Goal: Information Seeking & Learning: Learn about a topic

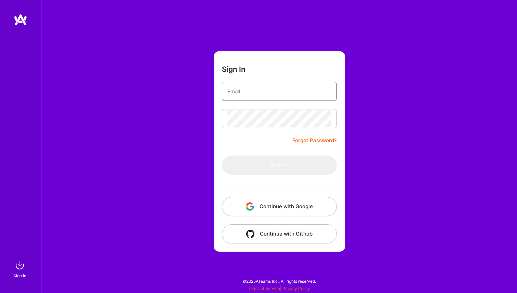
type input "[EMAIL_ADDRESS][DOMAIN_NAME]"
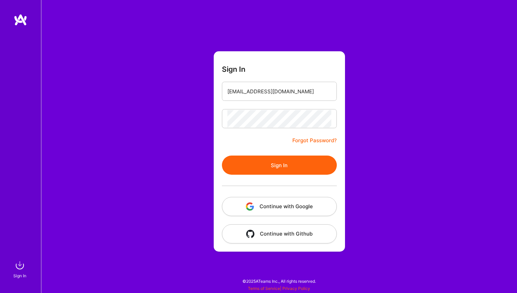
click at [285, 169] on button "Sign In" at bounding box center [279, 165] width 115 height 19
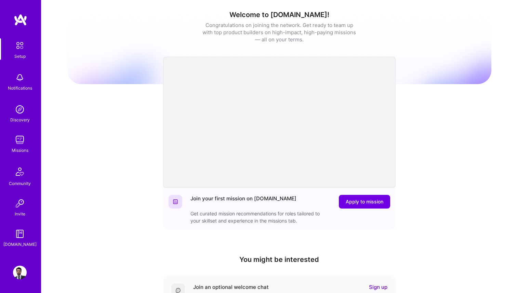
click at [27, 134] on link "Missions" at bounding box center [20, 143] width 42 height 21
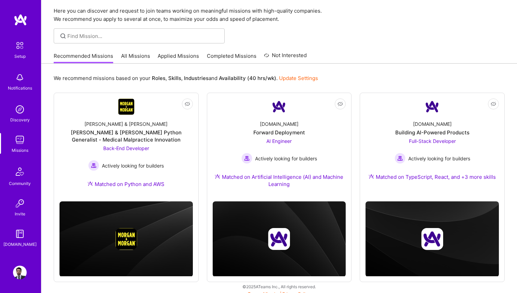
scroll to position [28, 0]
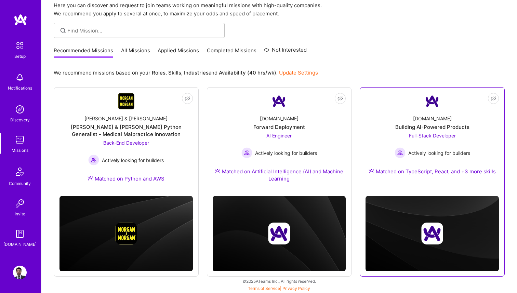
click at [430, 126] on div "Building AI-Powered Products" at bounding box center [432, 126] width 74 height 7
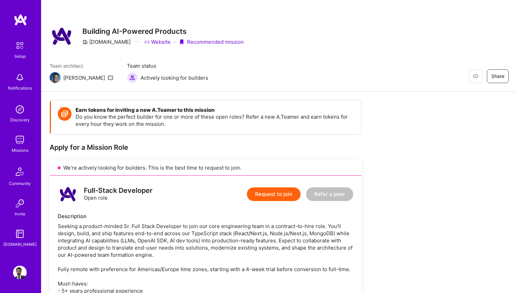
click at [21, 145] on img at bounding box center [20, 140] width 14 height 14
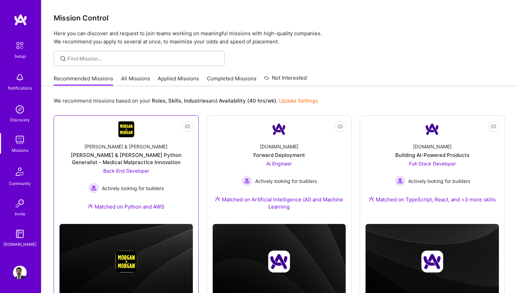
click at [136, 140] on div "[PERSON_NAME] & [PERSON_NAME] & [PERSON_NAME] Python Generalist - Medical Malpr…" at bounding box center [125, 177] width 133 height 81
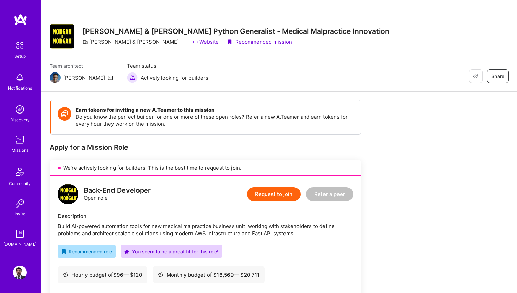
click at [24, 142] on img at bounding box center [20, 140] width 14 height 14
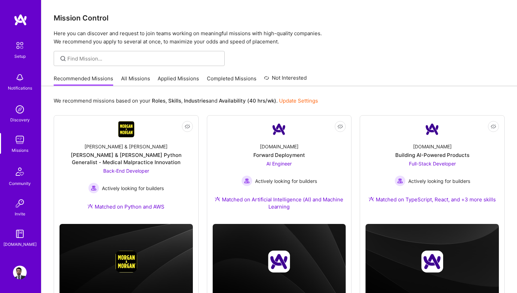
click at [132, 76] on link "All Missions" at bounding box center [135, 80] width 29 height 11
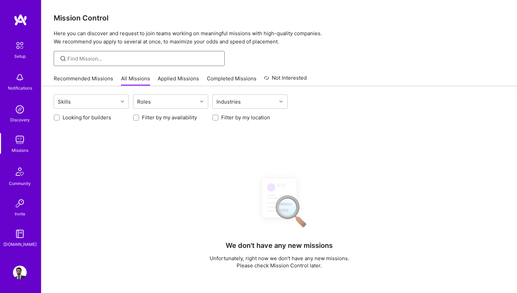
click at [124, 58] on input at bounding box center [143, 58] width 152 height 7
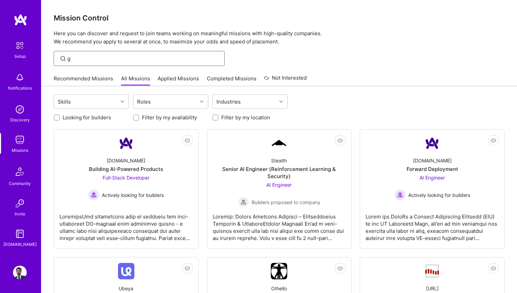
type input "go"
click at [81, 104] on div "Skills" at bounding box center [86, 102] width 64 height 14
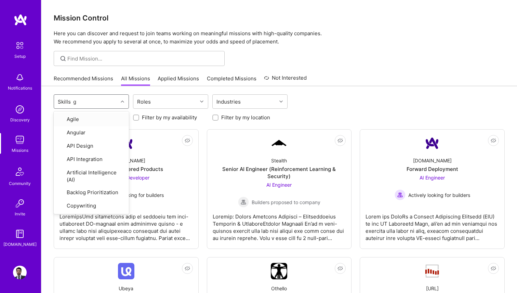
type input "go"
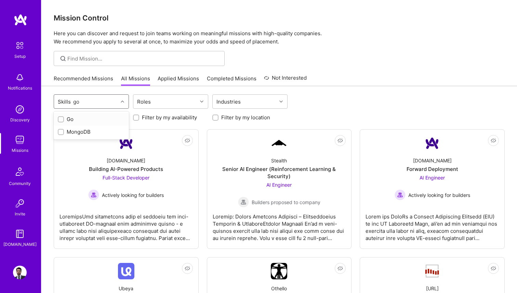
click at [68, 117] on div "Go" at bounding box center [91, 119] width 67 height 7
checkbox input "true"
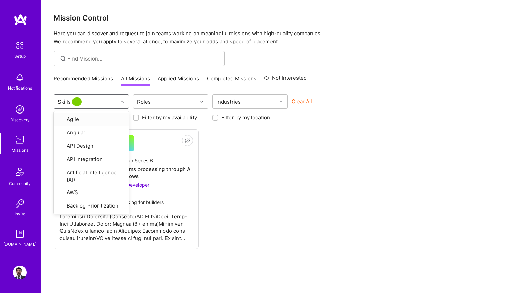
click at [128, 91] on div "option Go, selected. option Agile focused, 1 of 33. 33 results available. Use U…" at bounding box center [279, 203] width 476 height 235
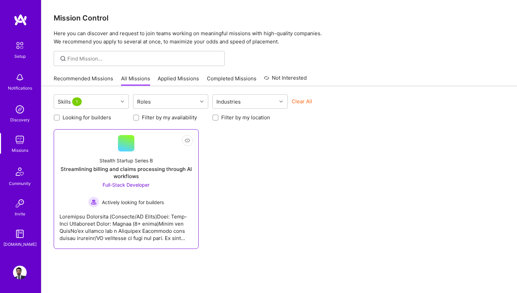
click at [129, 155] on div "Stealth Startup Series B Streamlining billing and claims processing through AI …" at bounding box center [125, 179] width 133 height 56
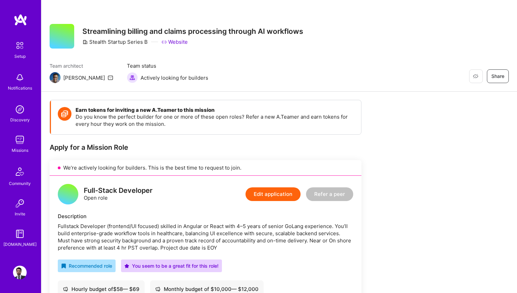
click at [21, 145] on img at bounding box center [20, 140] width 14 height 14
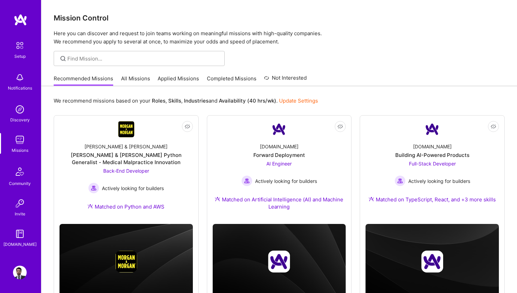
click at [163, 78] on link "Applied Missions" at bounding box center [178, 80] width 41 height 11
